Goal: Information Seeking & Learning: Learn about a topic

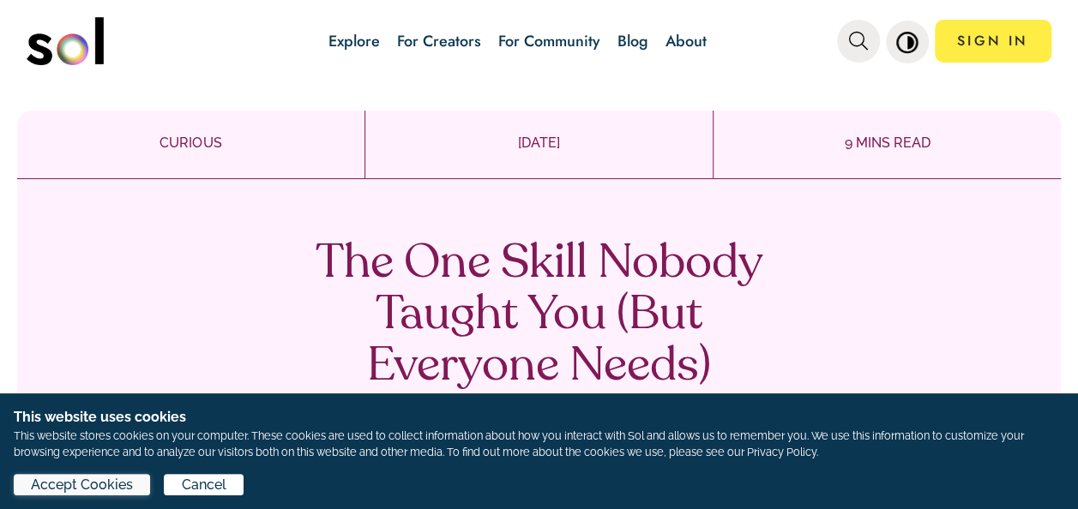
click at [117, 492] on span "Accept Cookies" at bounding box center [82, 485] width 102 height 21
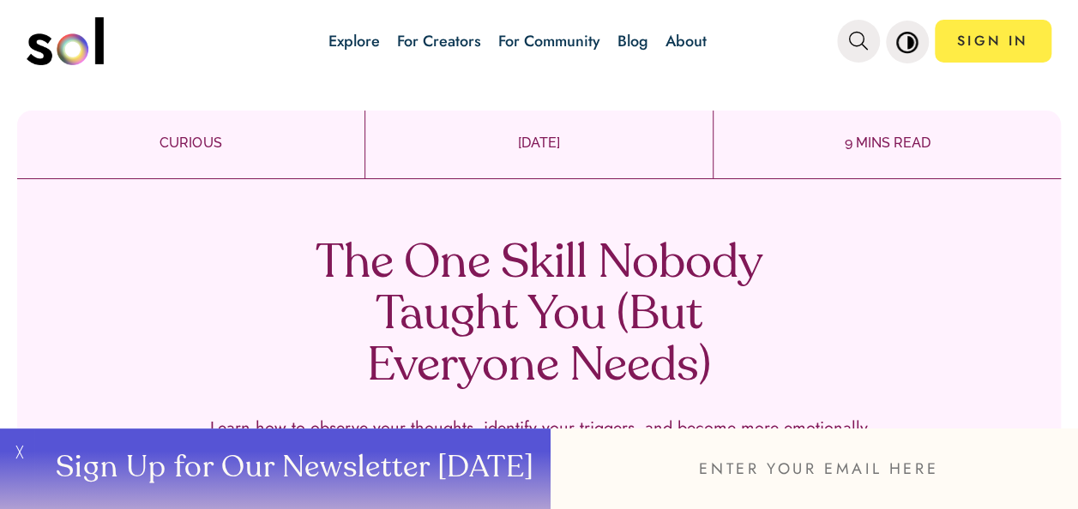
click at [21, 449] on button "╳" at bounding box center [17, 469] width 34 height 81
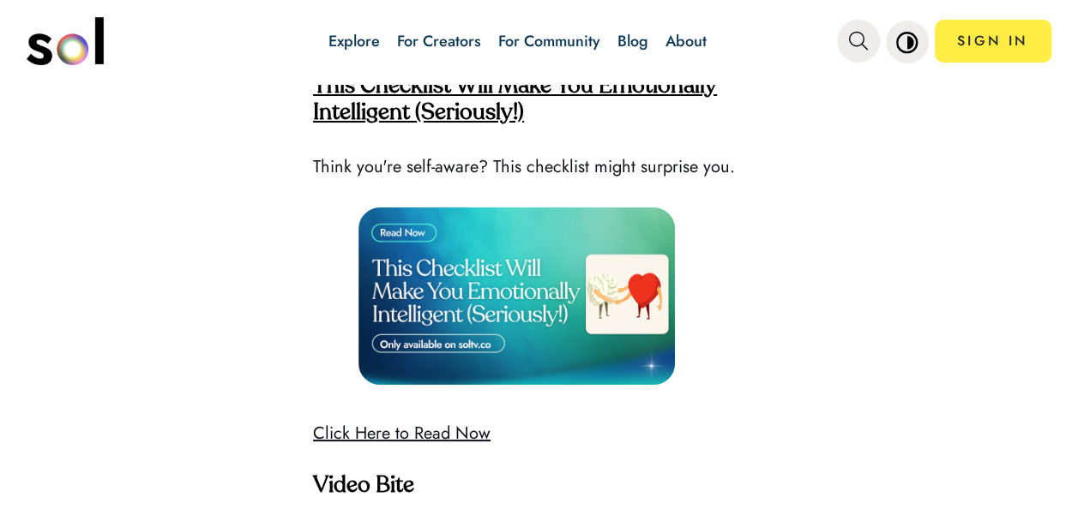
scroll to position [4503, 0]
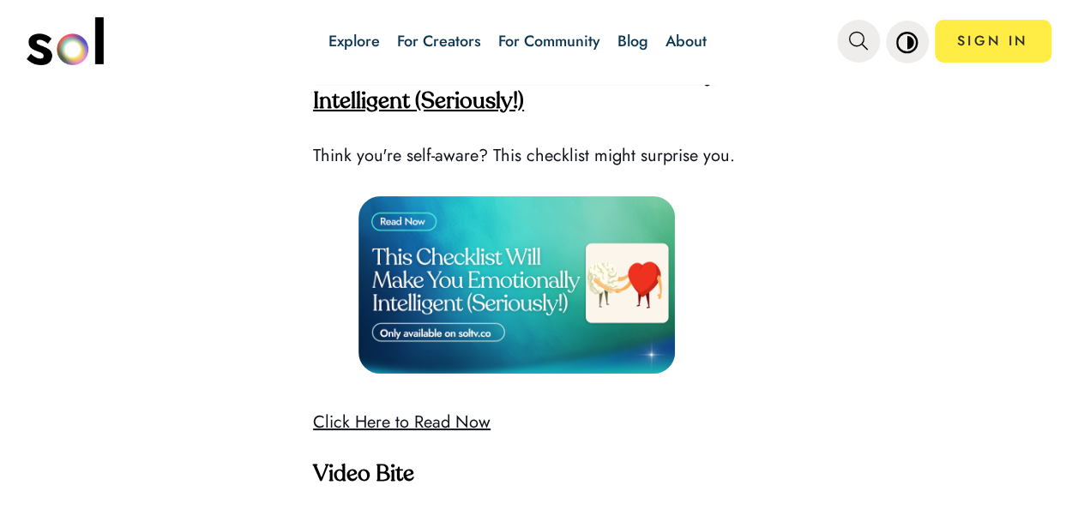
click at [430, 113] on strong "This Checklist Will Make You Emotionally Intelligent (Seriously!)" at bounding box center [515, 88] width 404 height 49
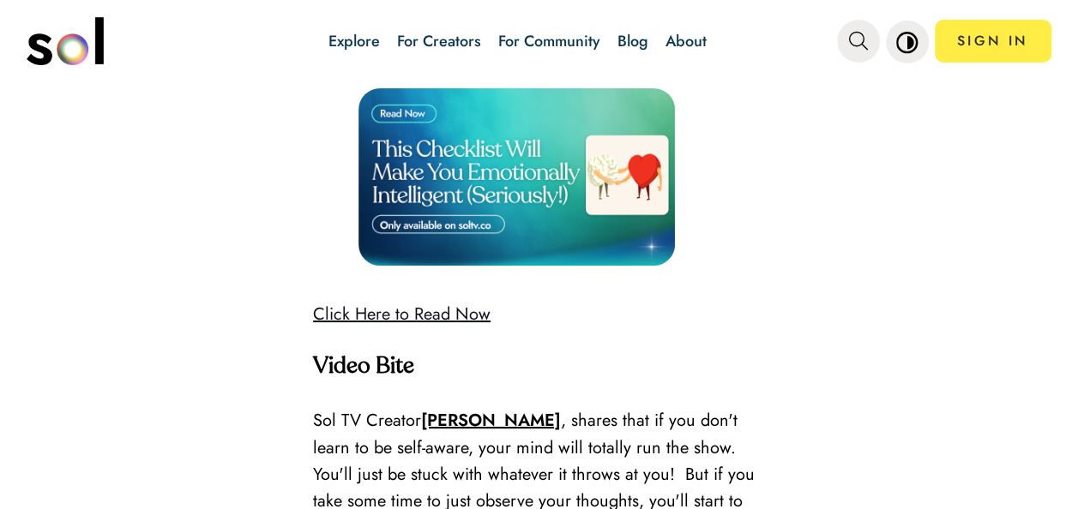
scroll to position [4641, 0]
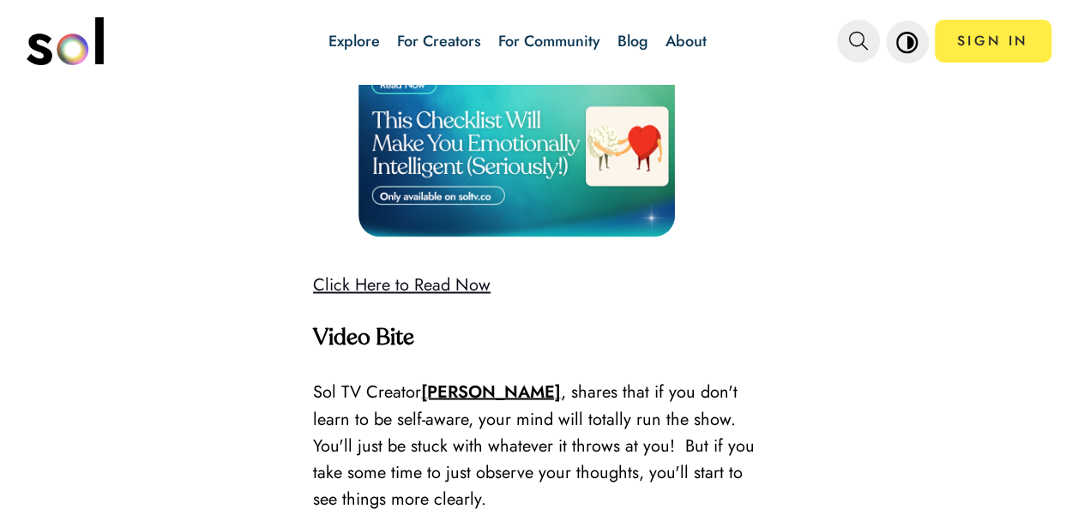
click at [376, 298] on link "Click Here to Read Now" at bounding box center [401, 285] width 177 height 25
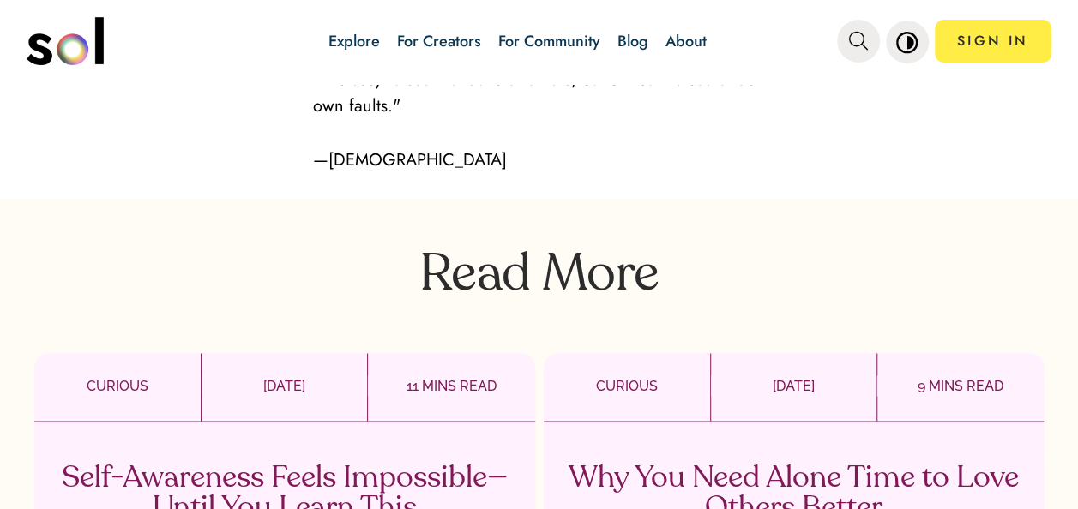
scroll to position [4687, 0]
